Goal: Find specific page/section: Find specific page/section

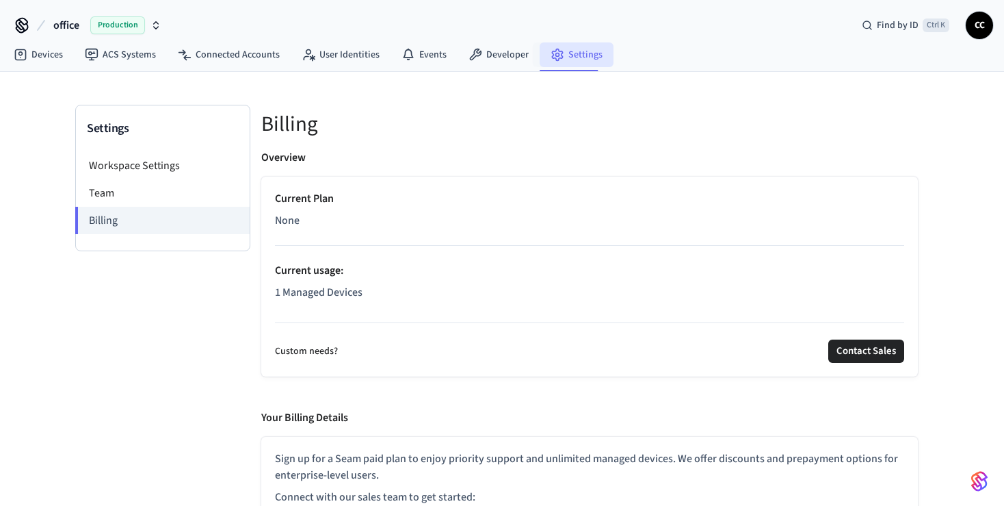
click at [574, 52] on link "Settings" at bounding box center [577, 54] width 74 height 25
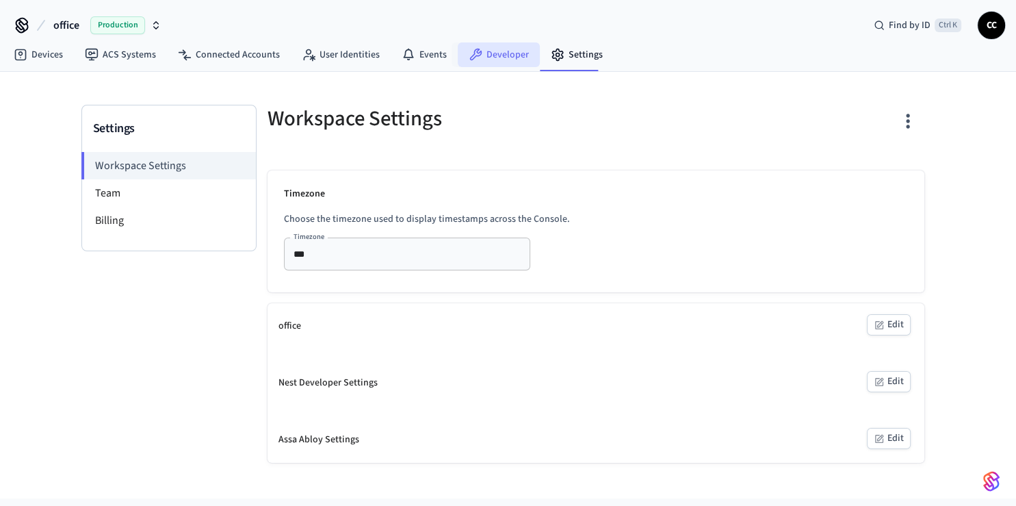
click at [508, 53] on link "Developer" at bounding box center [499, 54] width 82 height 25
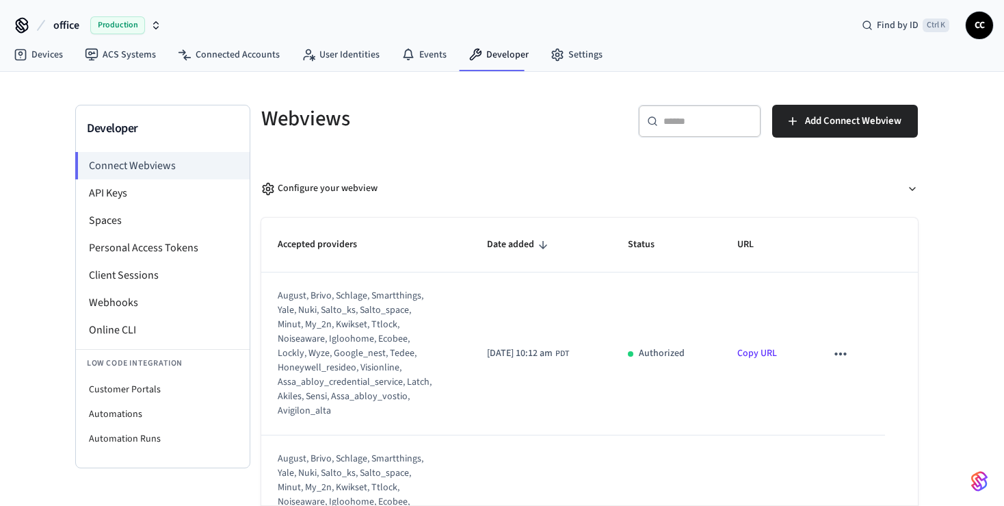
click at [650, 52] on div "Devices ACS Systems Connected Accounts User Identities Events Developer Settings" at bounding box center [502, 56] width 1004 height 32
click at [413, 54] on link "Events" at bounding box center [424, 54] width 67 height 25
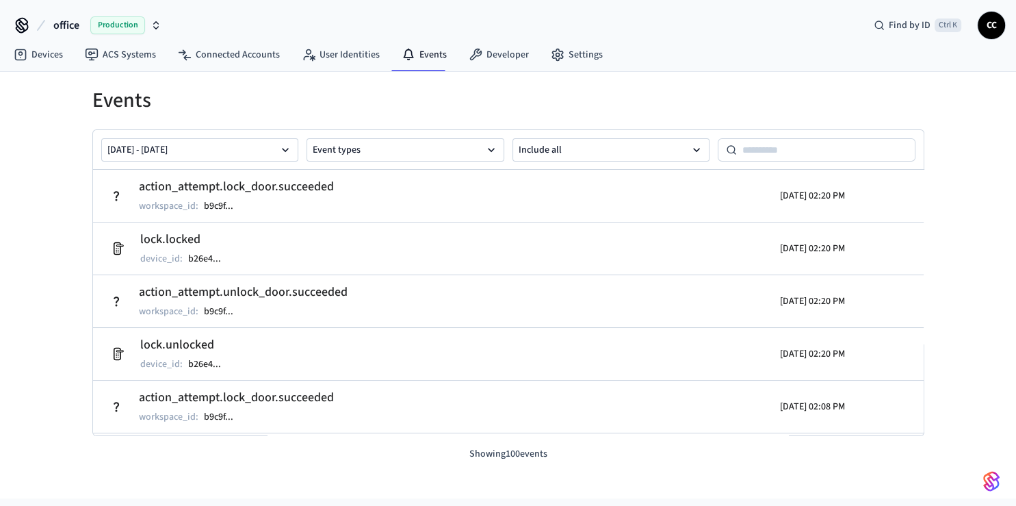
click at [78, 270] on div "Events [DATE] - [DATE] Event types Include all action_attempt.lock_door.succeed…" at bounding box center [508, 266] width 876 height 389
click at [695, 84] on div "Events [DATE] - [DATE] Event types Include all action_attempt.lock_door.succeed…" at bounding box center [508, 266] width 876 height 389
